Goal: Communication & Community: Answer question/provide support

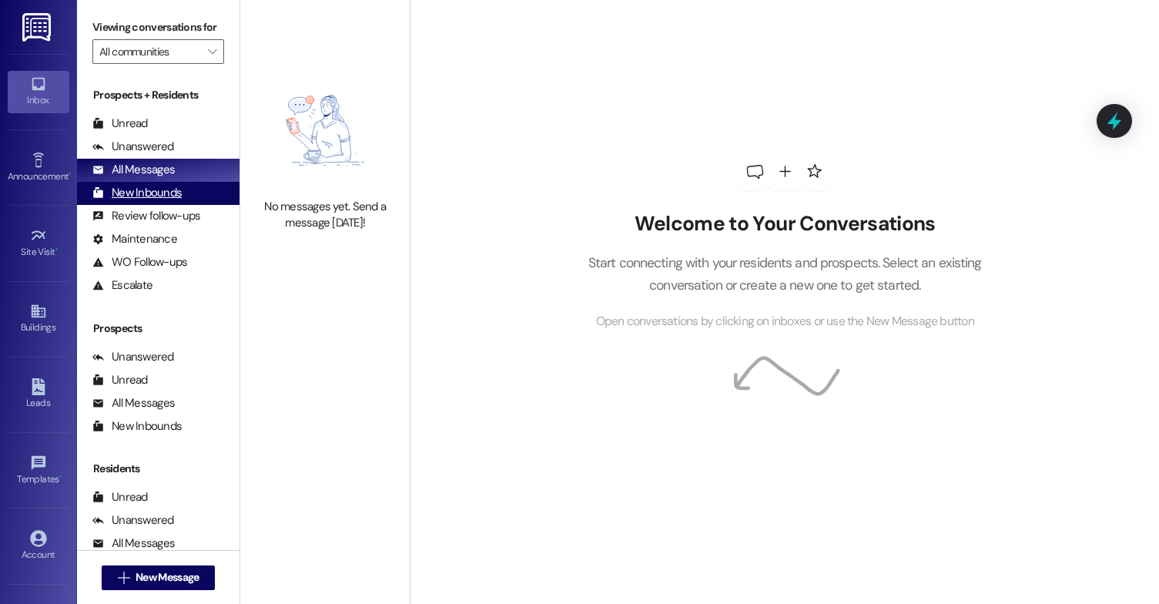
click at [193, 205] on div "New Inbounds (0)" at bounding box center [158, 193] width 163 height 23
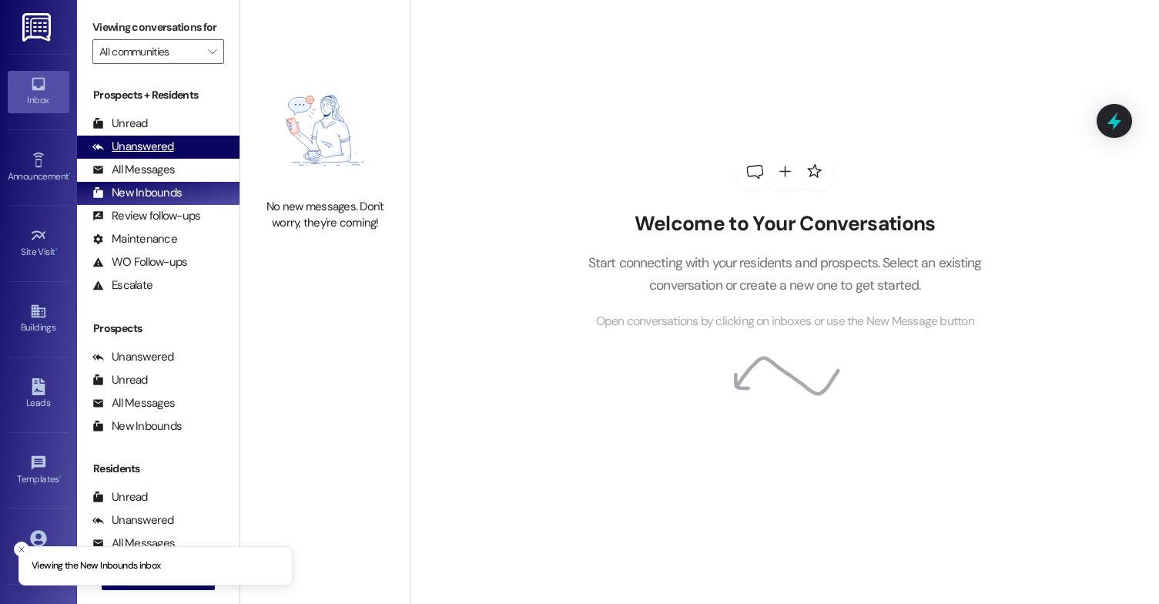
click at [209, 159] on div "Unanswered (0)" at bounding box center [158, 147] width 163 height 23
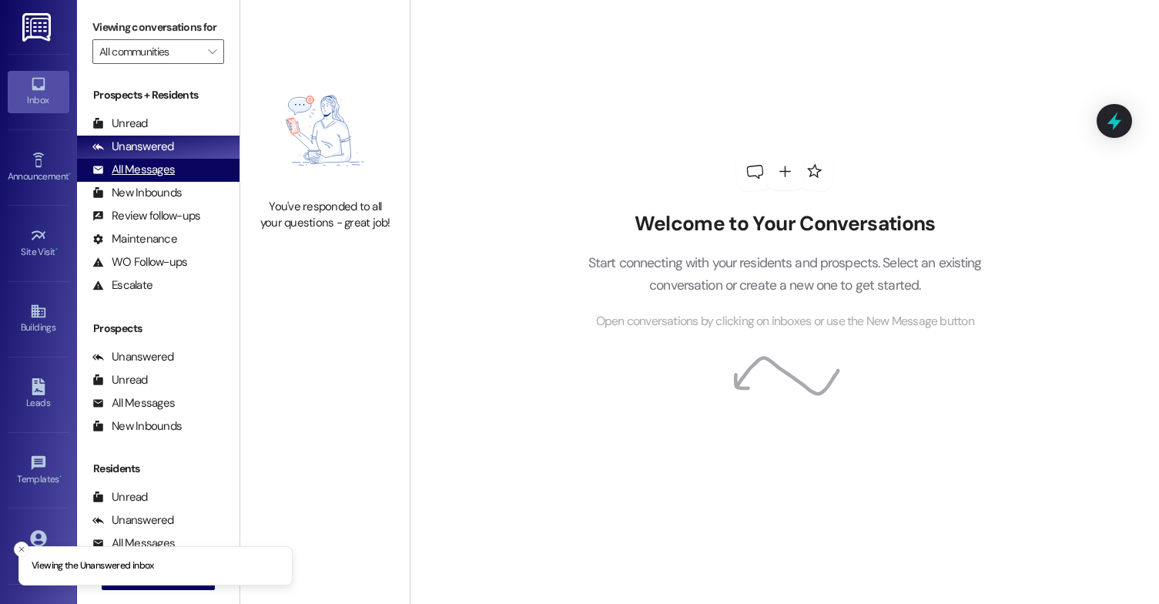
click at [200, 182] on div "All Messages (undefined)" at bounding box center [158, 170] width 163 height 23
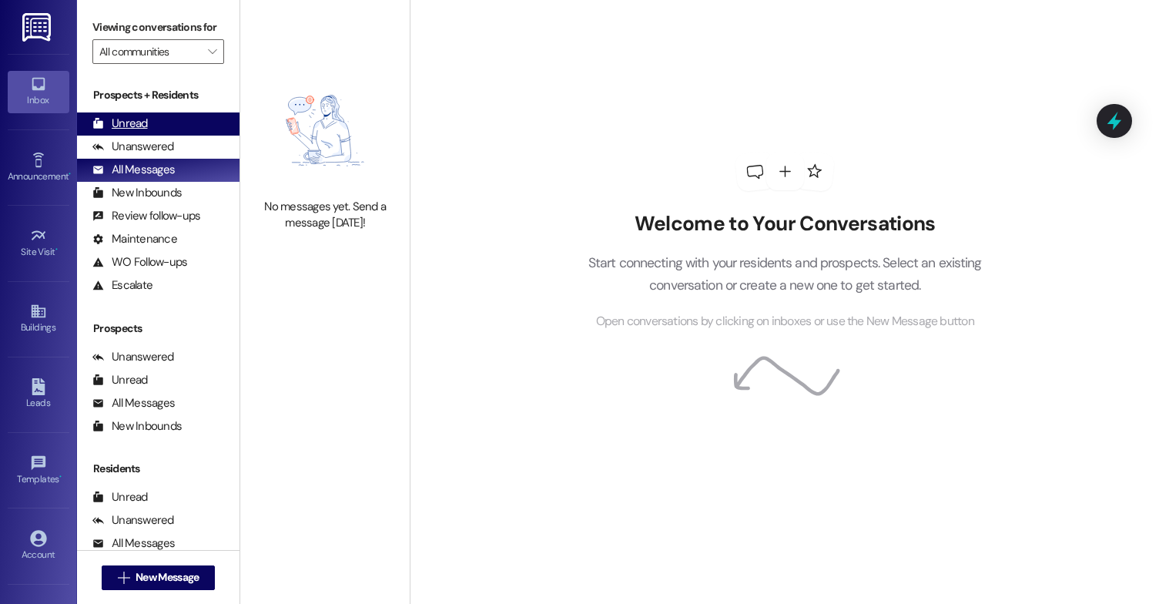
click at [149, 136] on div "Unread (0)" at bounding box center [158, 123] width 163 height 23
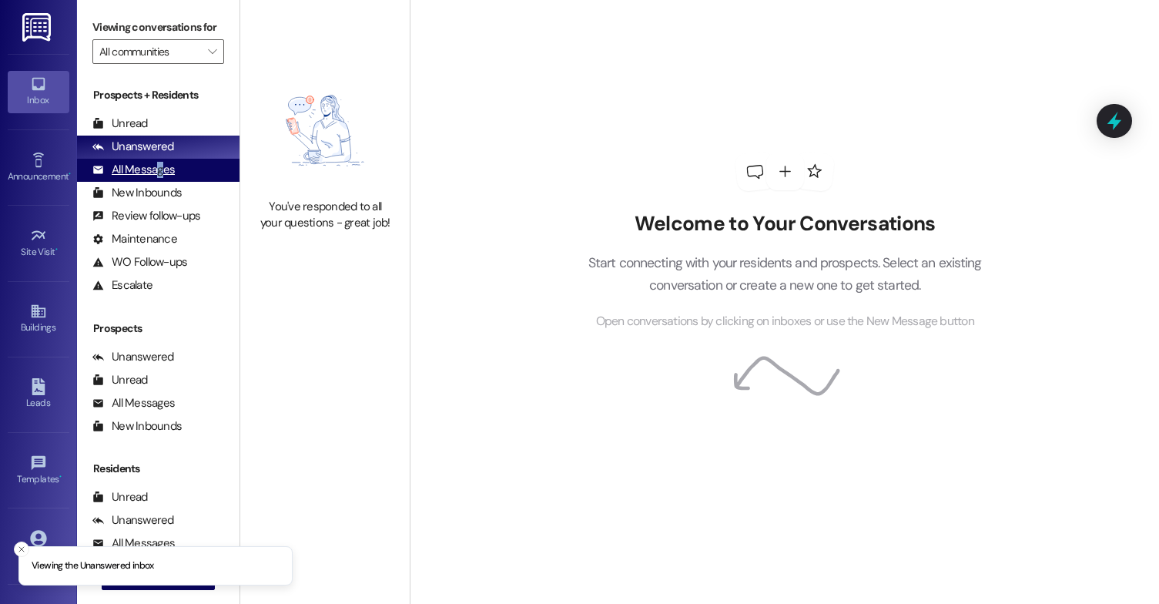
drag, startPoint x: 157, startPoint y: 180, endPoint x: 163, endPoint y: 186, distance: 8.2
click at [163, 178] on div "All Messages" at bounding box center [133, 170] width 82 height 16
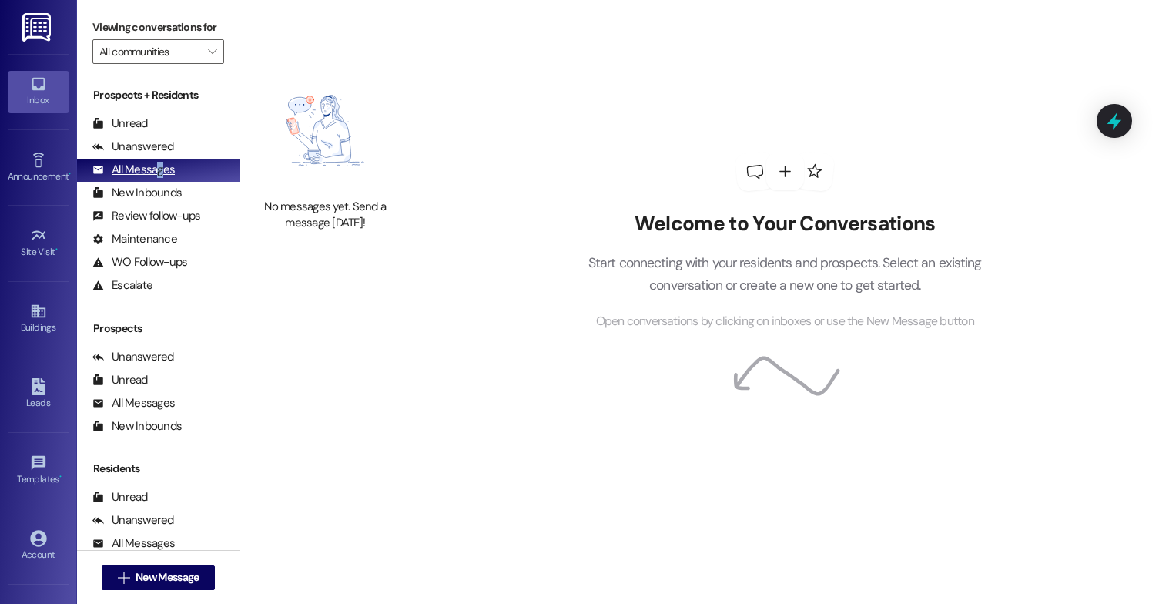
click at [162, 178] on div "All Messages" at bounding box center [133, 170] width 82 height 16
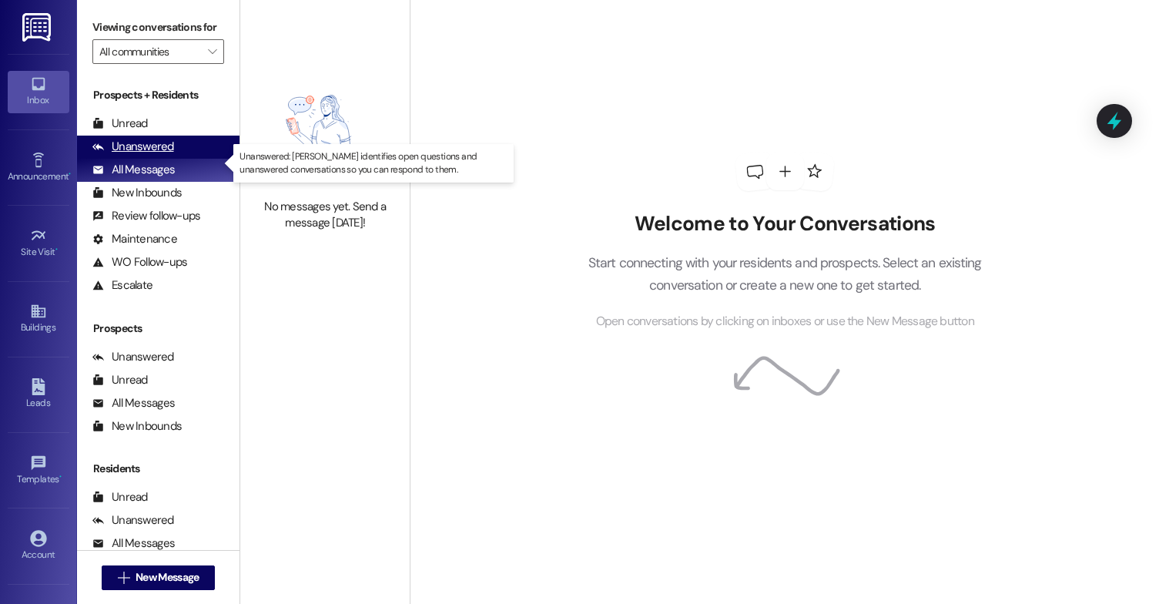
click at [183, 159] on div "Unanswered (0)" at bounding box center [158, 147] width 163 height 23
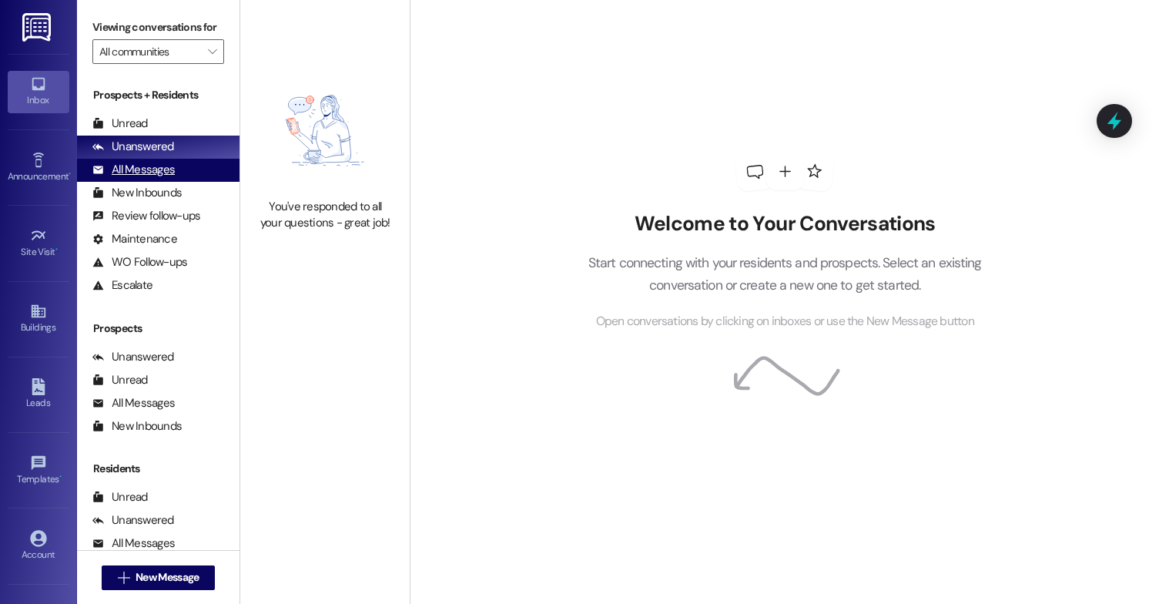
click at [189, 182] on div "All Messages (undefined)" at bounding box center [158, 170] width 163 height 23
click at [161, 178] on div "All Messages" at bounding box center [133, 170] width 82 height 16
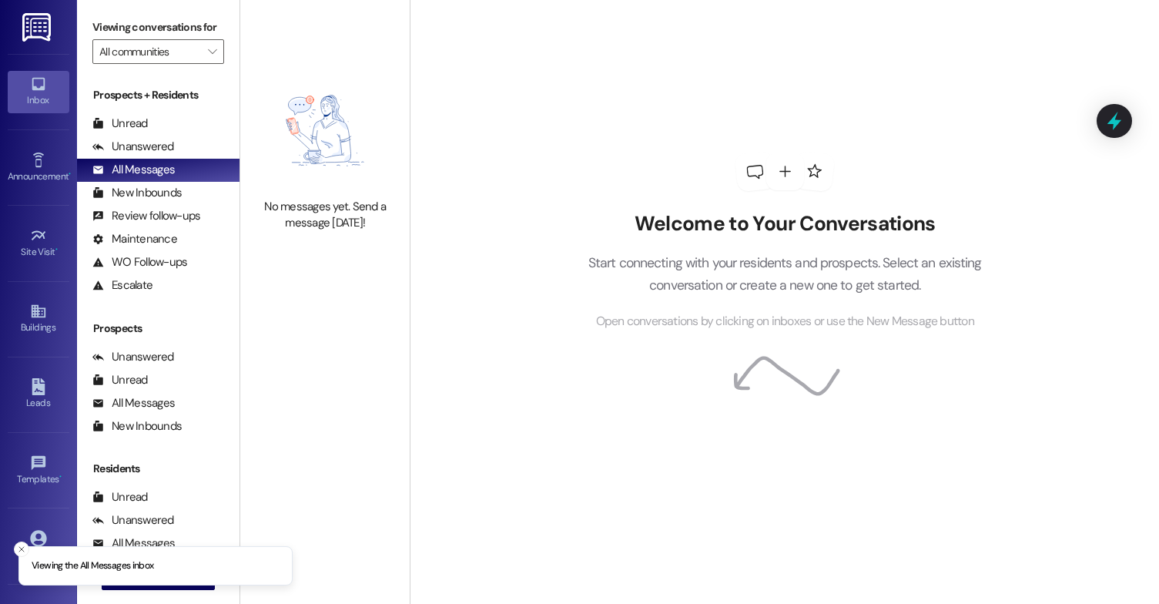
drag, startPoint x: 161, startPoint y: 188, endPoint x: 612, endPoint y: 129, distance: 454.4
click at [612, 131] on div "Welcome to Your Conversations Start connecting with your residents and prospect…" at bounding box center [785, 241] width 462 height 483
click at [206, 159] on div "Unanswered (0)" at bounding box center [158, 147] width 163 height 23
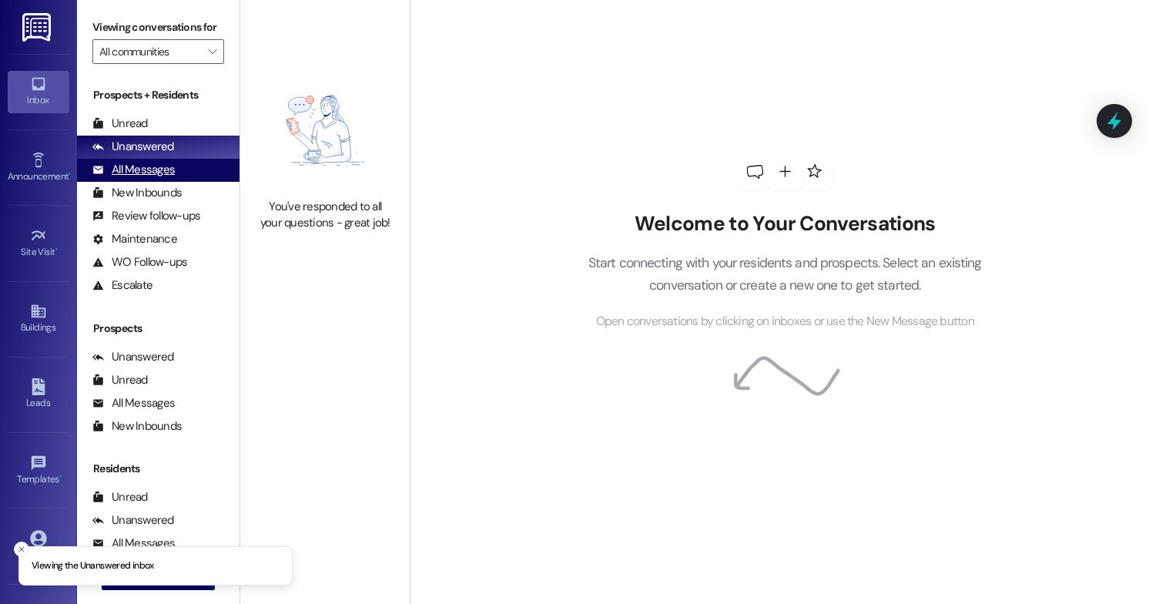
click at [182, 182] on div "All Messages (undefined)" at bounding box center [158, 170] width 163 height 23
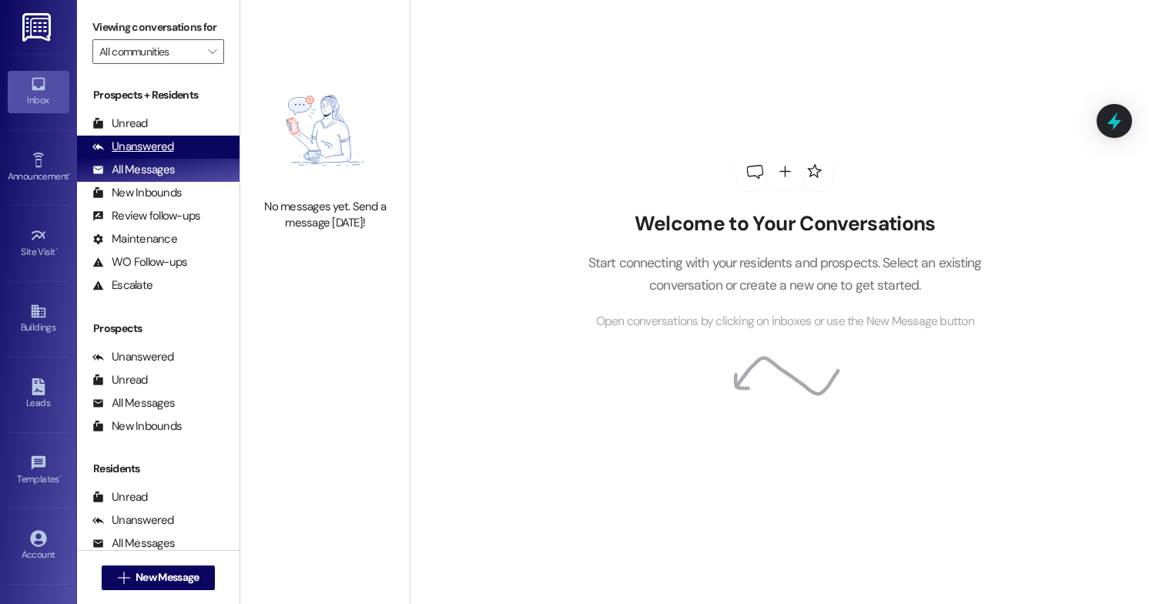
click at [193, 159] on div "Unanswered (0)" at bounding box center [158, 147] width 163 height 23
click at [173, 182] on div "All Messages (undefined)" at bounding box center [158, 170] width 163 height 23
click at [189, 159] on div "Unanswered (0)" at bounding box center [158, 147] width 163 height 23
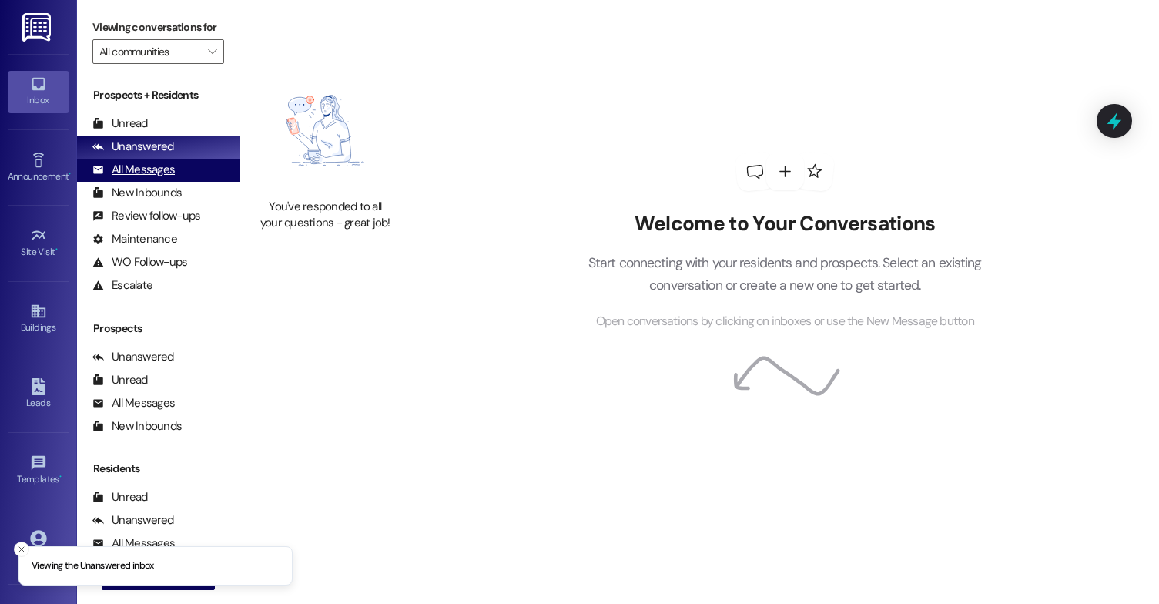
click at [169, 178] on div "All Messages" at bounding box center [133, 170] width 82 height 16
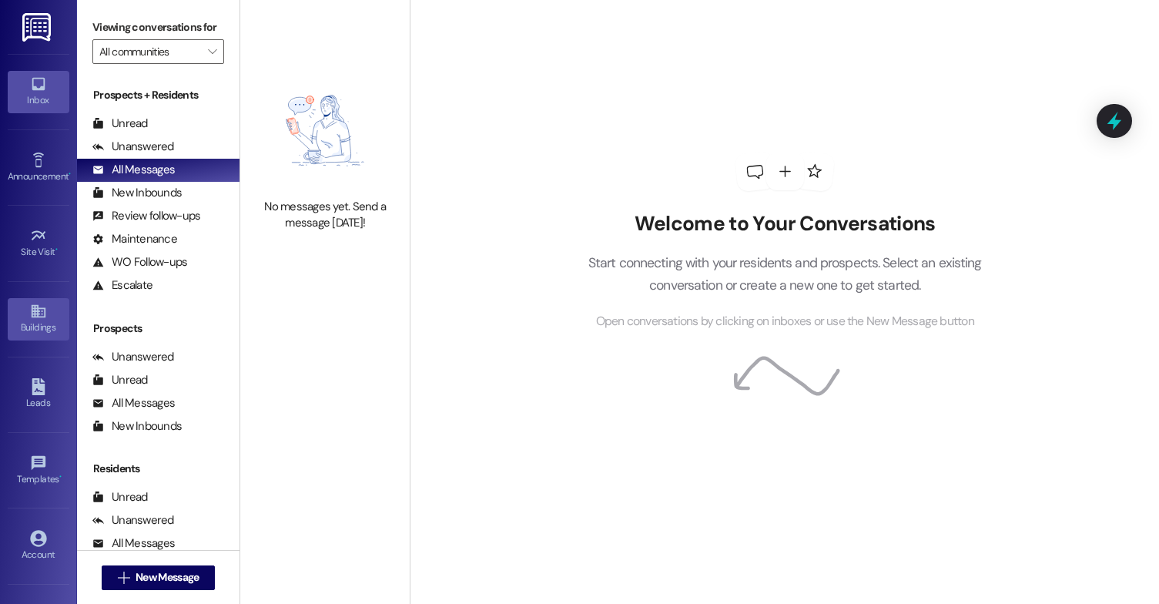
click at [45, 307] on link "Buildings" at bounding box center [39, 319] width 62 height 42
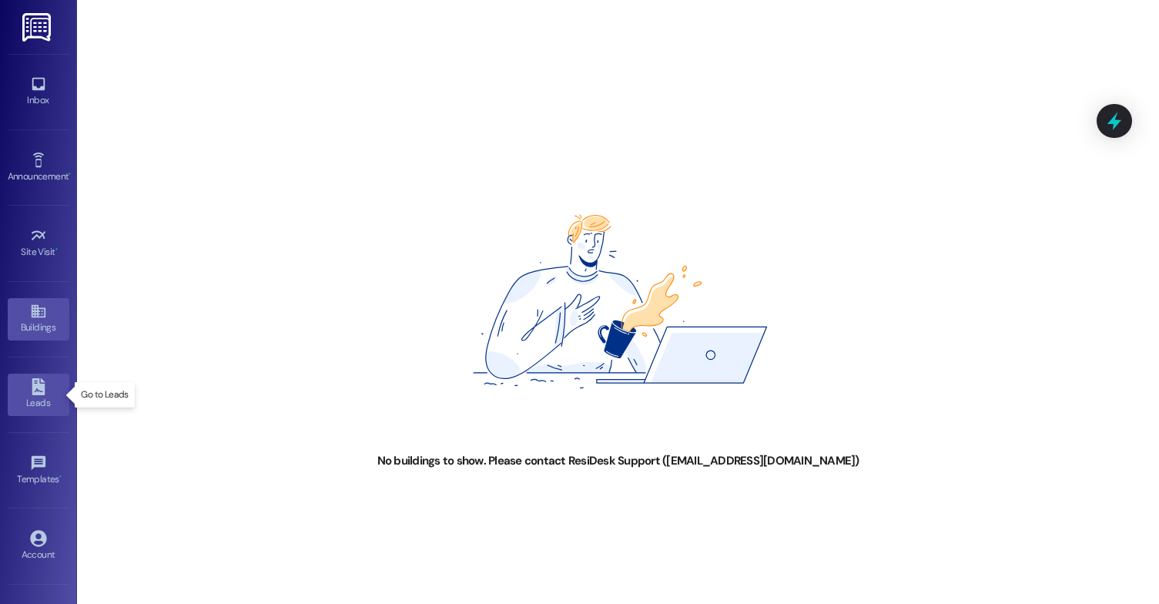
click at [52, 394] on link "Leads" at bounding box center [39, 395] width 62 height 42
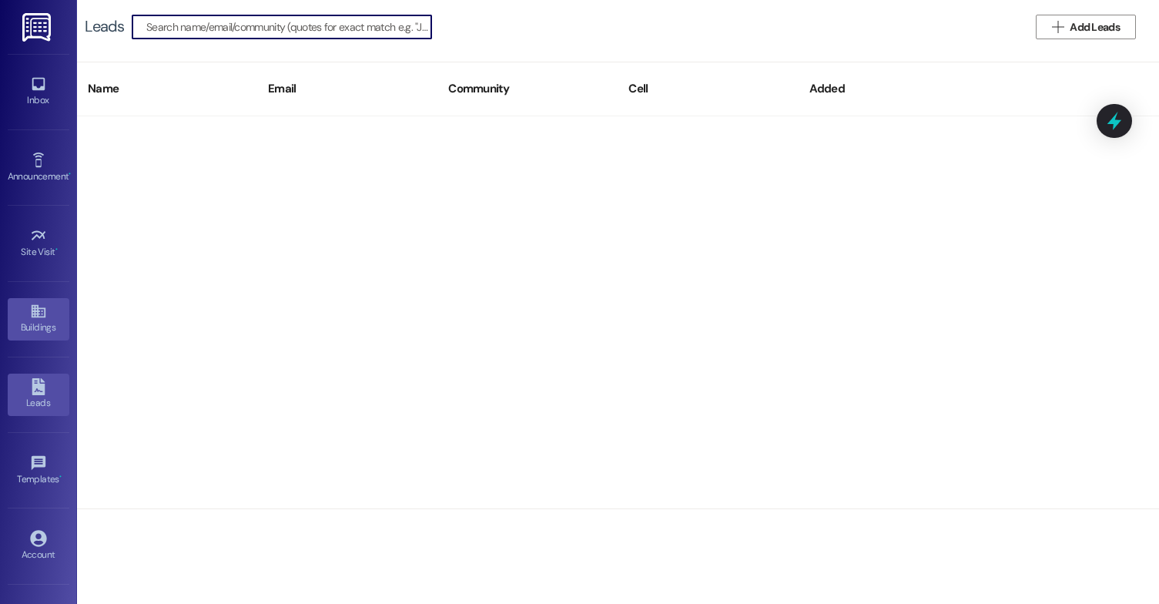
click at [51, 319] on link "Buildings" at bounding box center [39, 319] width 62 height 42
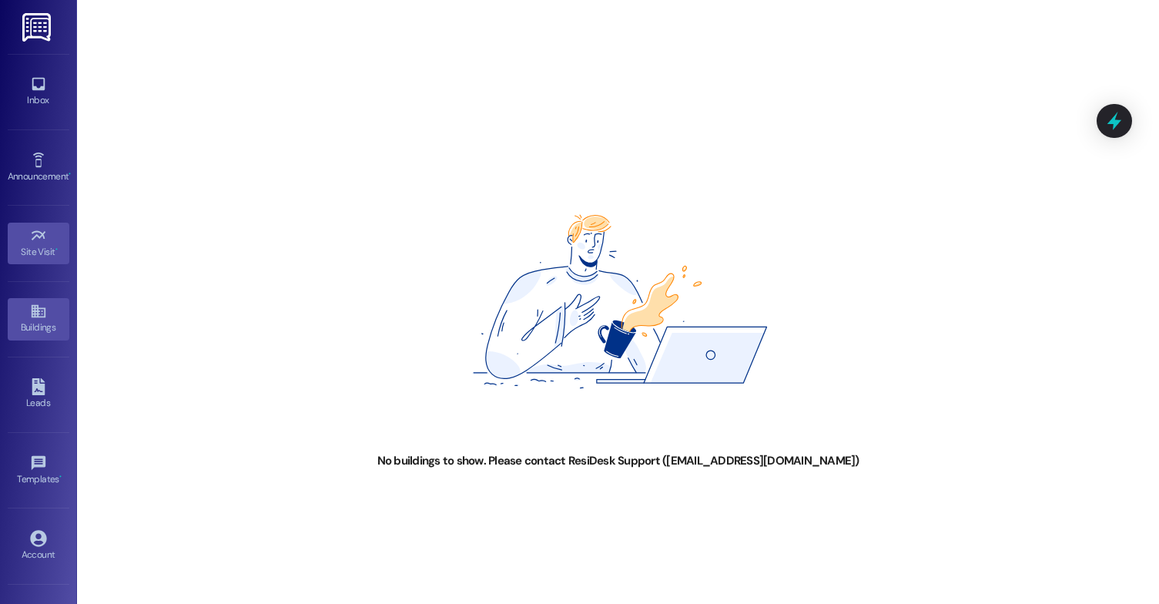
click at [49, 252] on div "Site Visit •" at bounding box center [38, 251] width 77 height 15
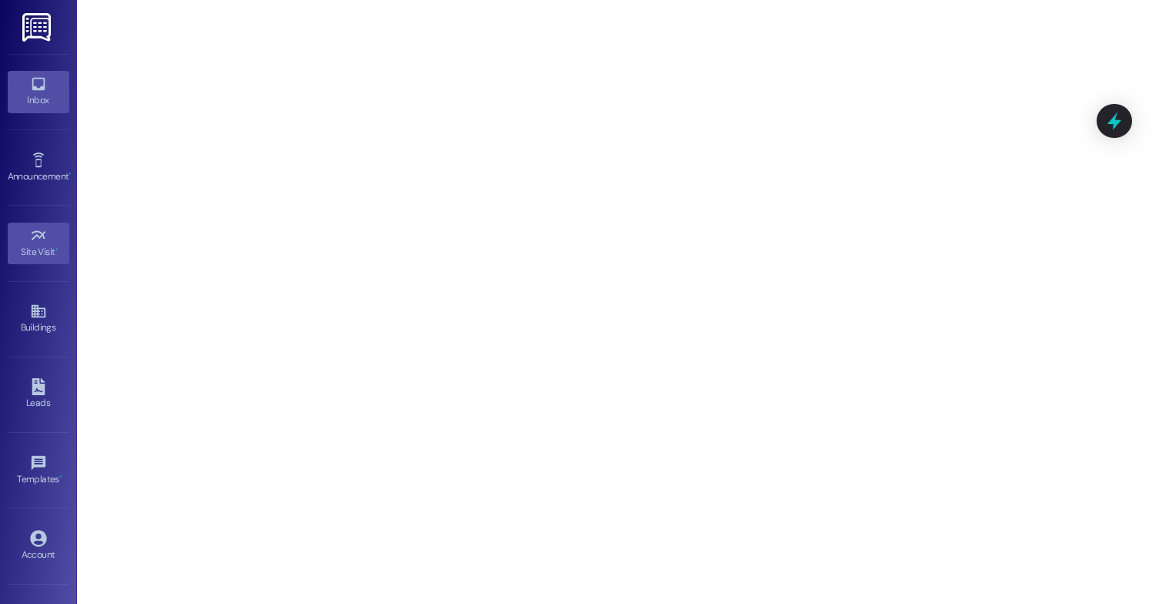
click at [44, 91] on link "Inbox" at bounding box center [39, 92] width 62 height 42
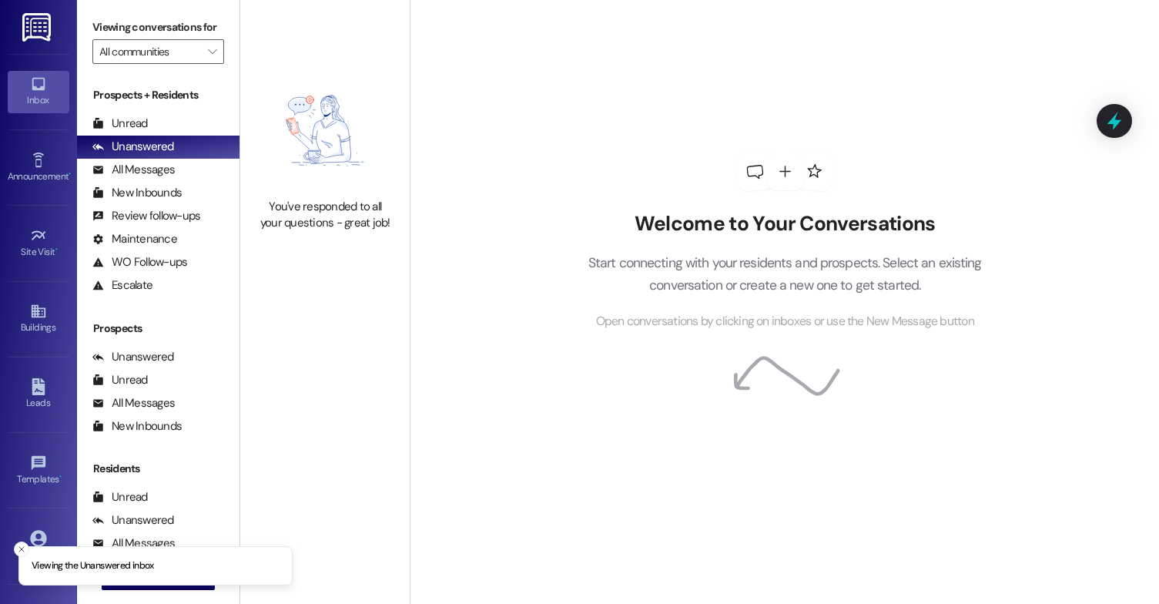
click at [337, 149] on img at bounding box center [325, 130] width 136 height 121
click at [18, 548] on icon "Close toast" at bounding box center [21, 549] width 9 height 9
click at [34, 538] on icon at bounding box center [38, 538] width 17 height 17
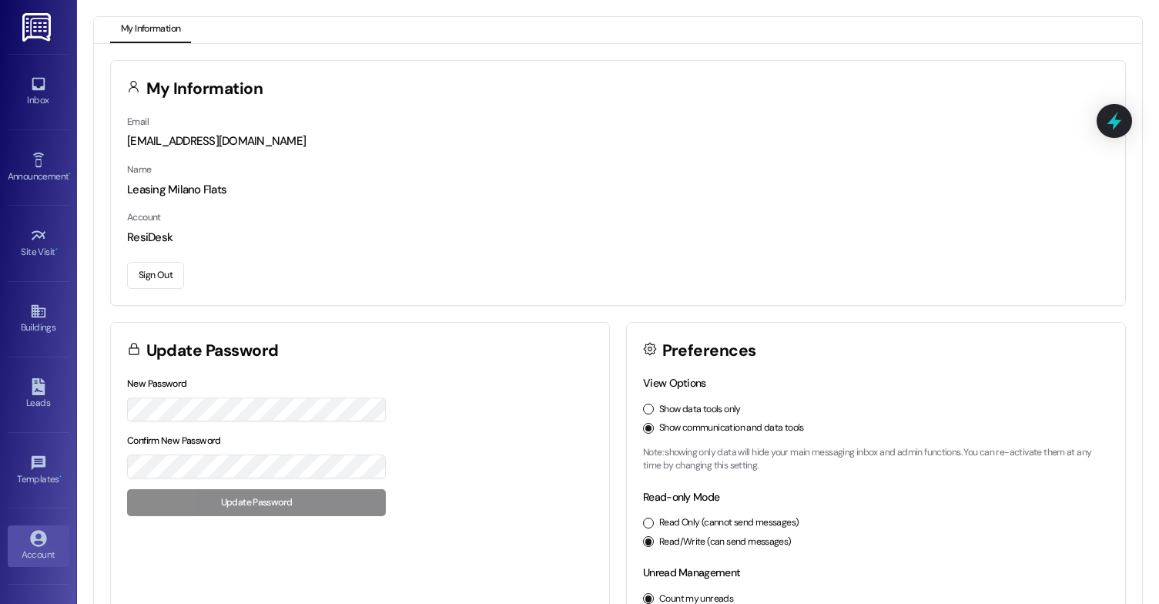
click at [165, 267] on button "Sign Out" at bounding box center [155, 275] width 57 height 27
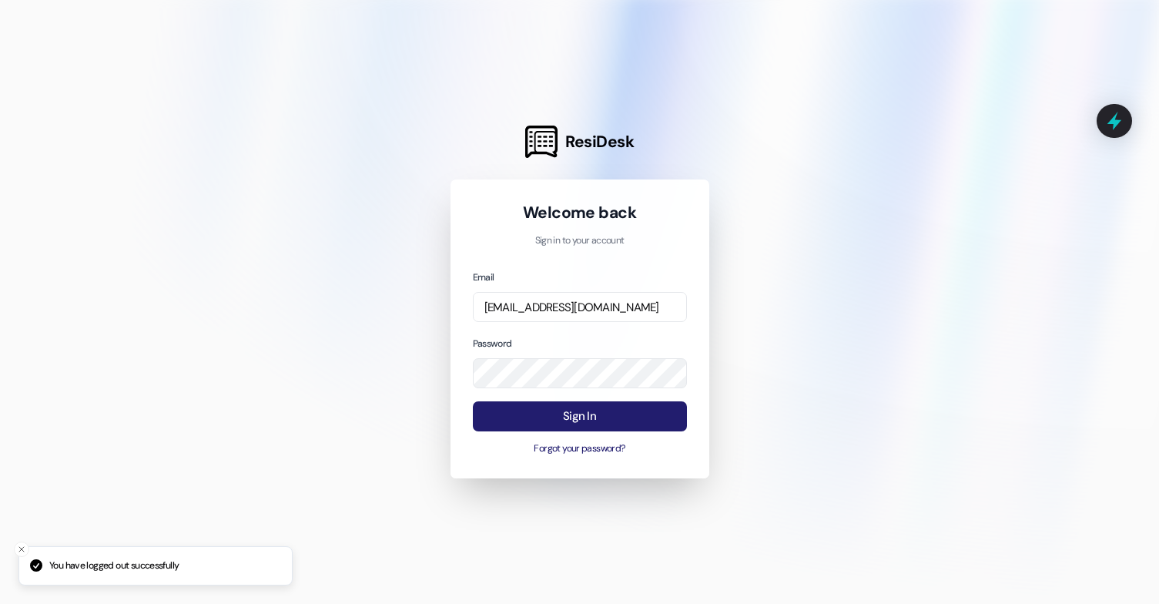
click at [575, 412] on button "Sign In" at bounding box center [580, 416] width 214 height 30
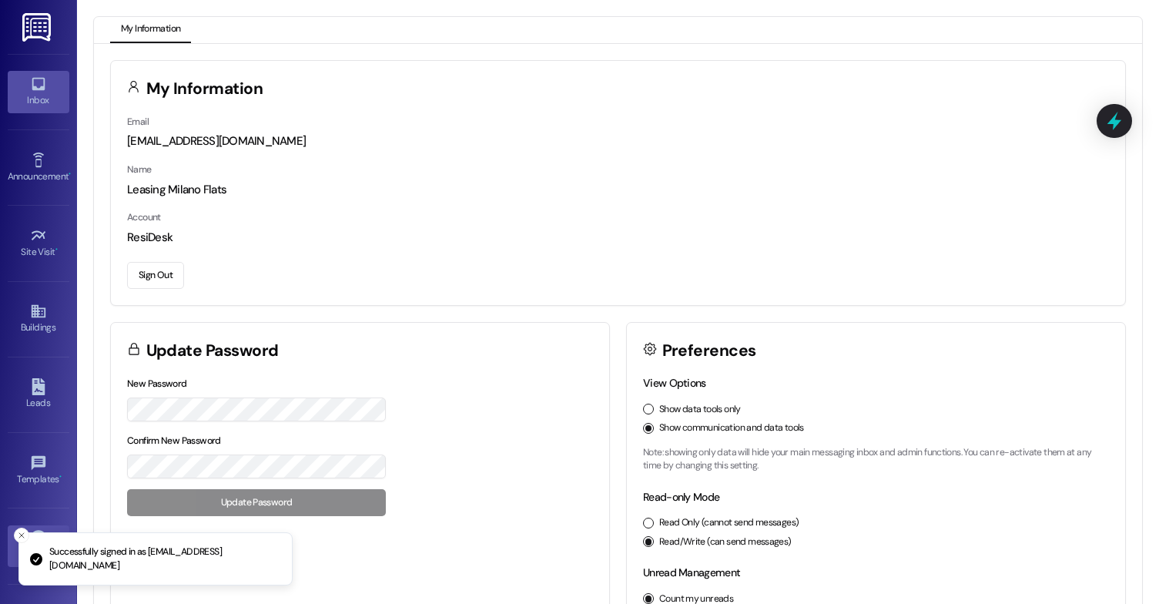
click at [32, 82] on icon at bounding box center [38, 83] width 17 height 17
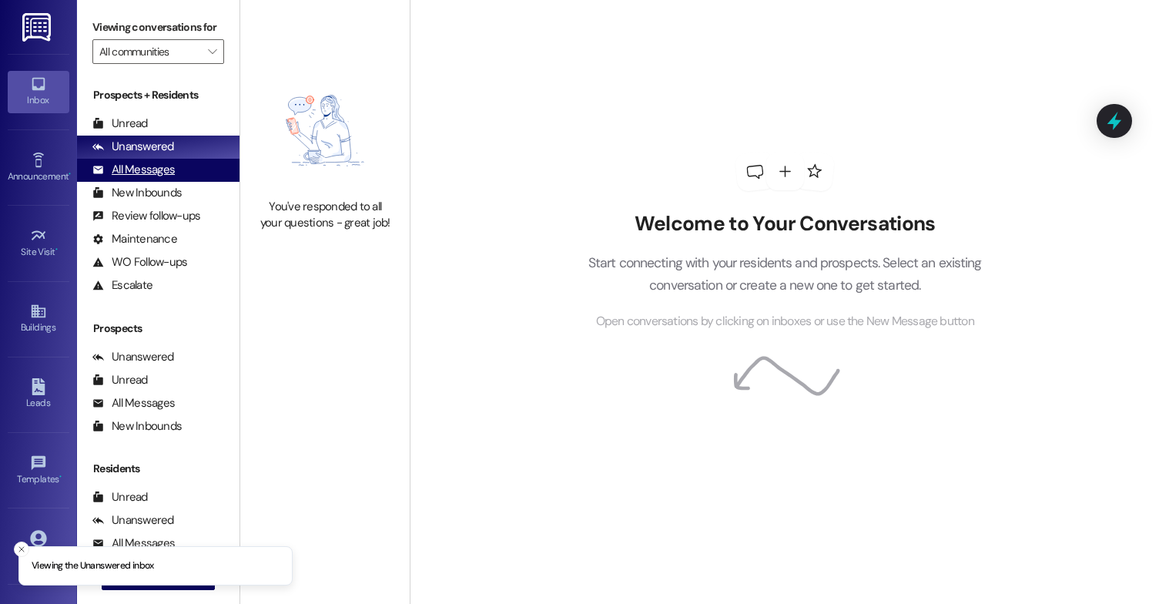
click at [164, 178] on div "All Messages" at bounding box center [133, 170] width 82 height 16
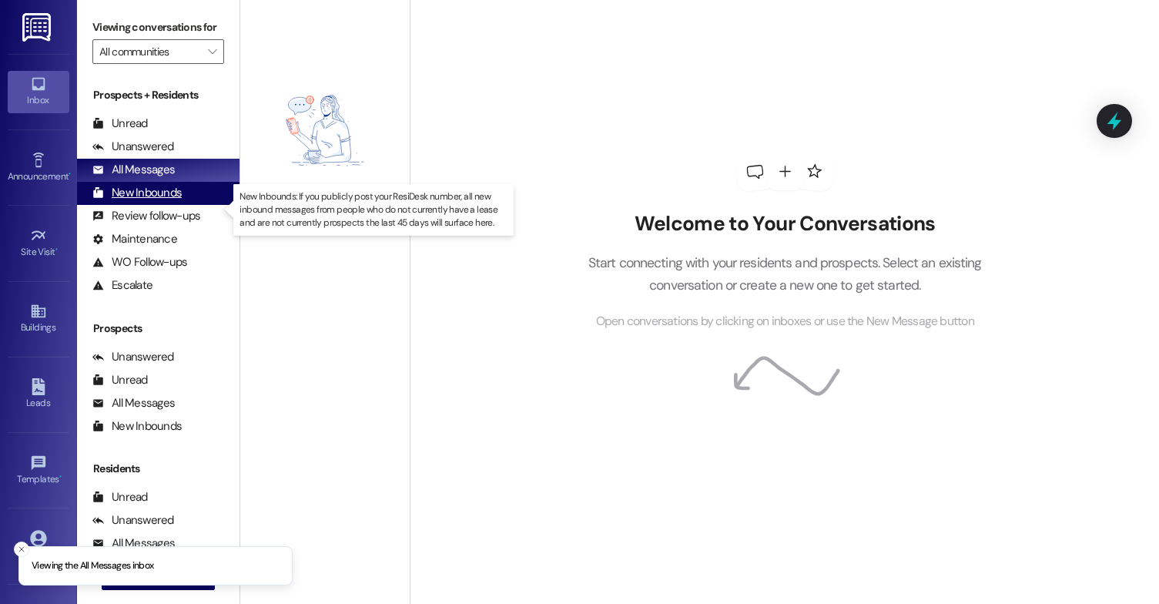
click at [176, 201] on div "New Inbounds" at bounding box center [136, 193] width 89 height 16
